Goal: Task Accomplishment & Management: Manage account settings

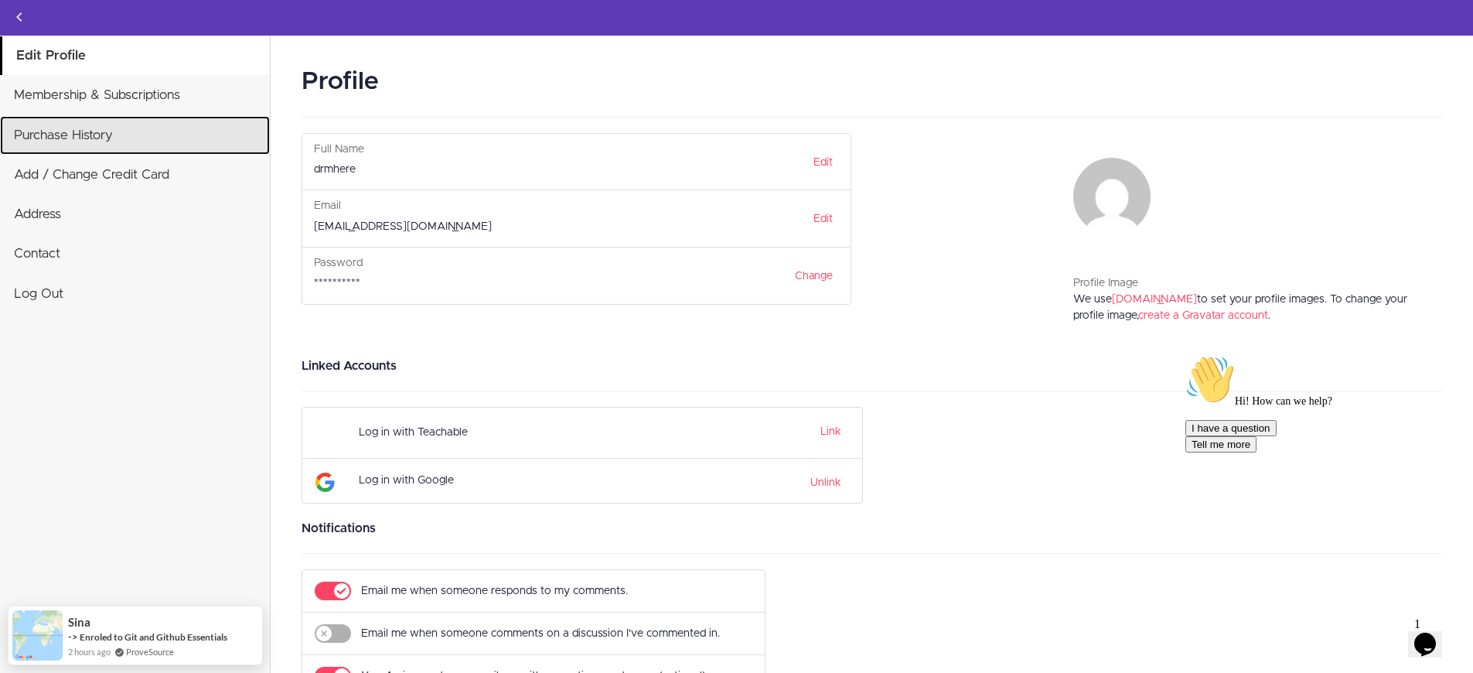
click at [60, 138] on link "Purchase History" at bounding box center [135, 135] width 270 height 39
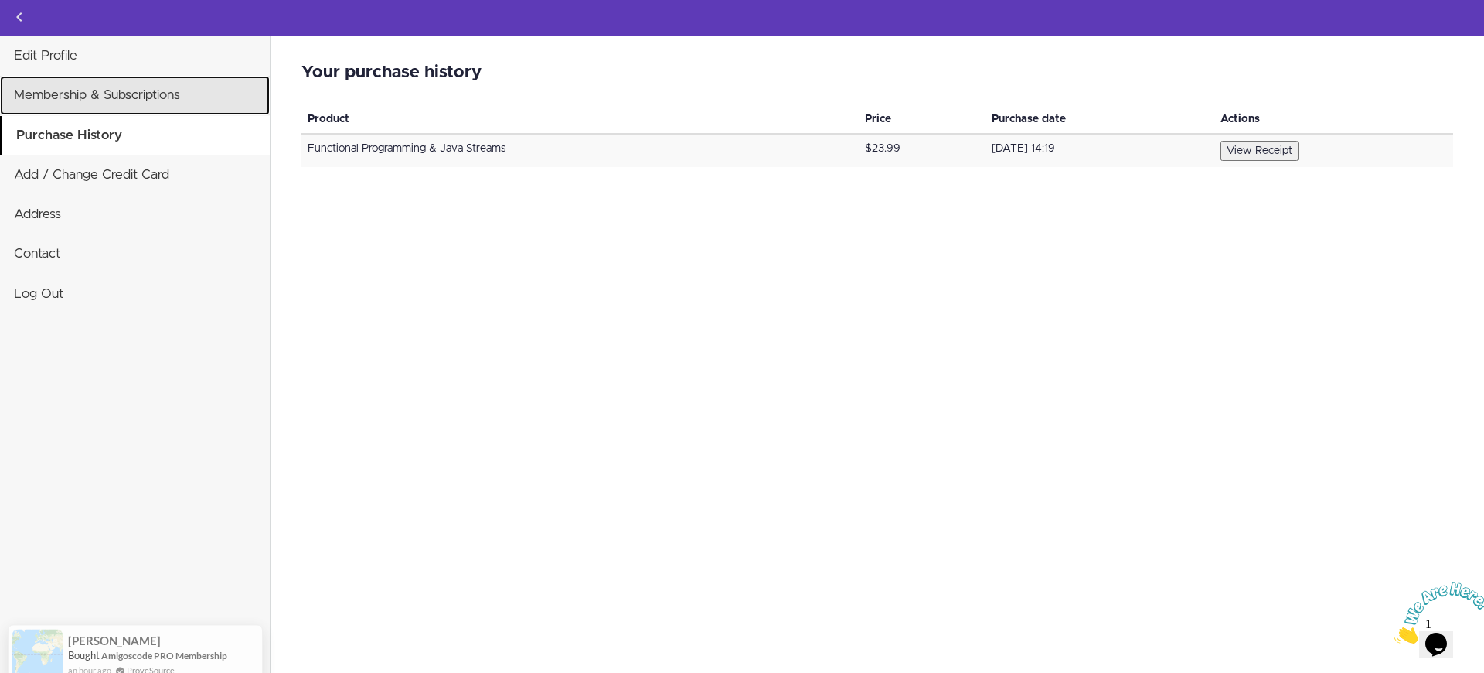
click at [107, 103] on link "Membership & Subscriptions" at bounding box center [135, 95] width 270 height 39
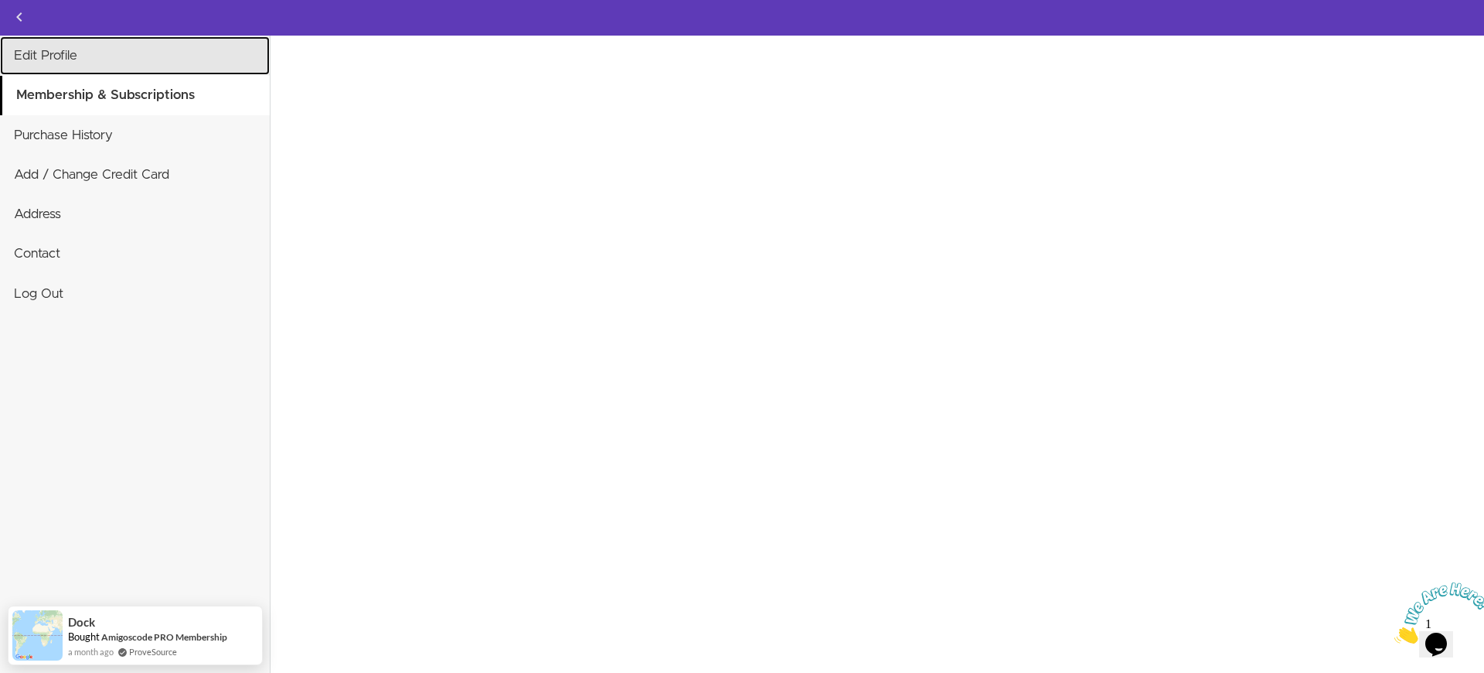
click at [134, 39] on link "Edit Profile" at bounding box center [135, 55] width 270 height 39
click at [125, 52] on link "Edit Profile" at bounding box center [135, 55] width 270 height 39
click at [17, 21] on icon "Back to courses" at bounding box center [19, 17] width 19 height 19
